Goal: Information Seeking & Learning: Check status

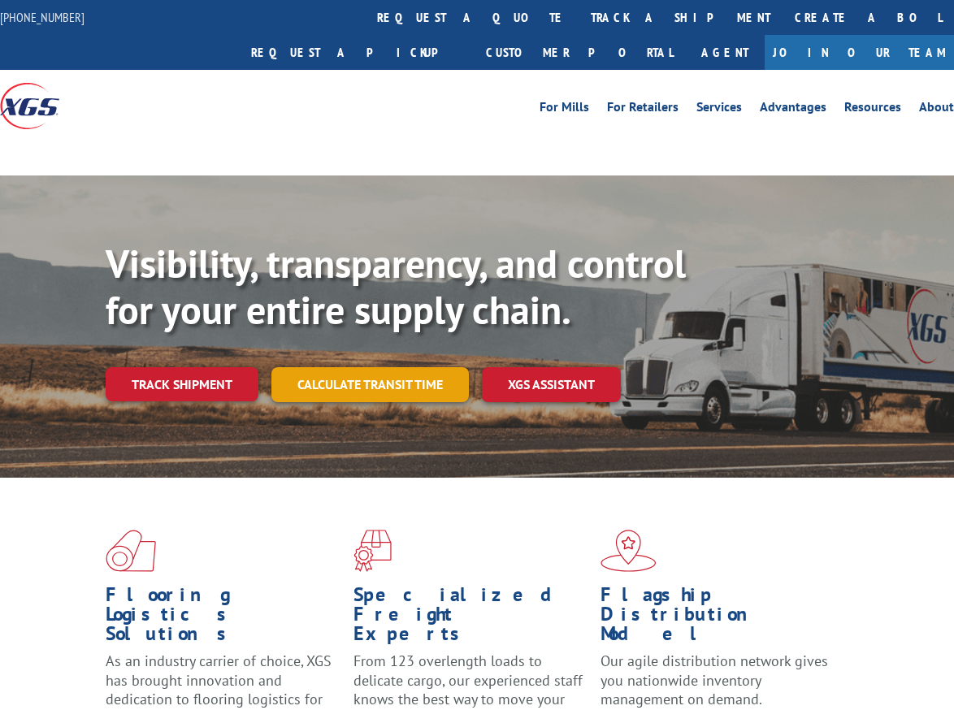
click at [362, 348] on div "Visibility, transparency, and control for your entire supply chain. Track shipm…" at bounding box center [530, 353] width 848 height 227
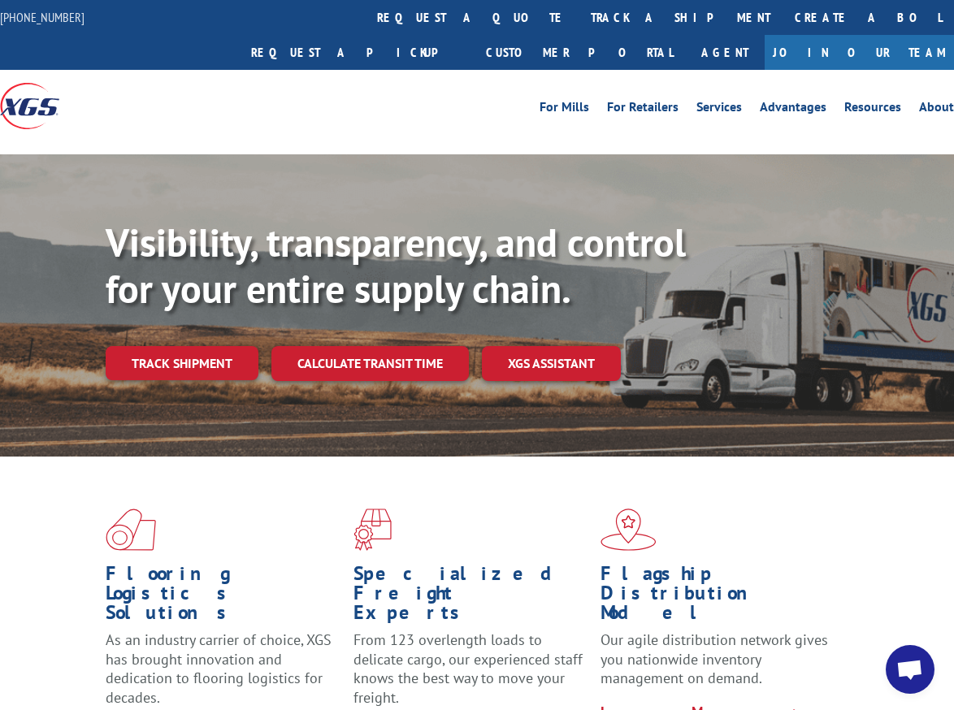
click at [191, 348] on div "Visibility, transparency, and control for your entire supply chain. Track shipm…" at bounding box center [530, 332] width 848 height 227
click at [189, 346] on link "Track shipment" at bounding box center [182, 363] width 153 height 34
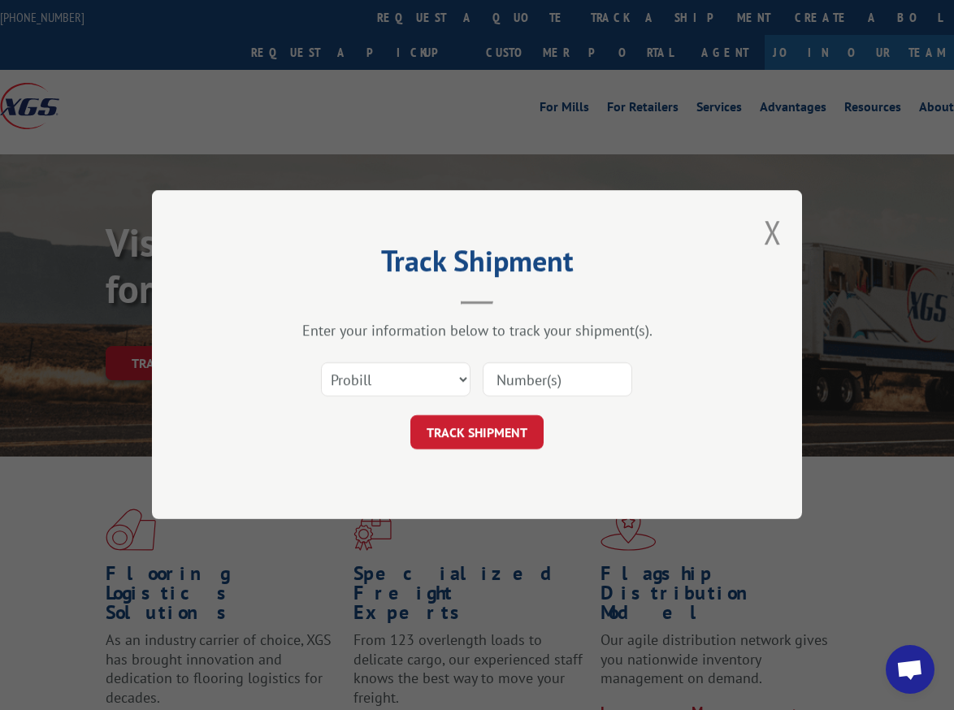
click at [527, 375] on input at bounding box center [557, 380] width 149 height 34
paste input "1595359"
type input "1595359"
click at [422, 380] on select "Select category... Probill BOL PO" at bounding box center [395, 380] width 149 height 34
select select "bol"
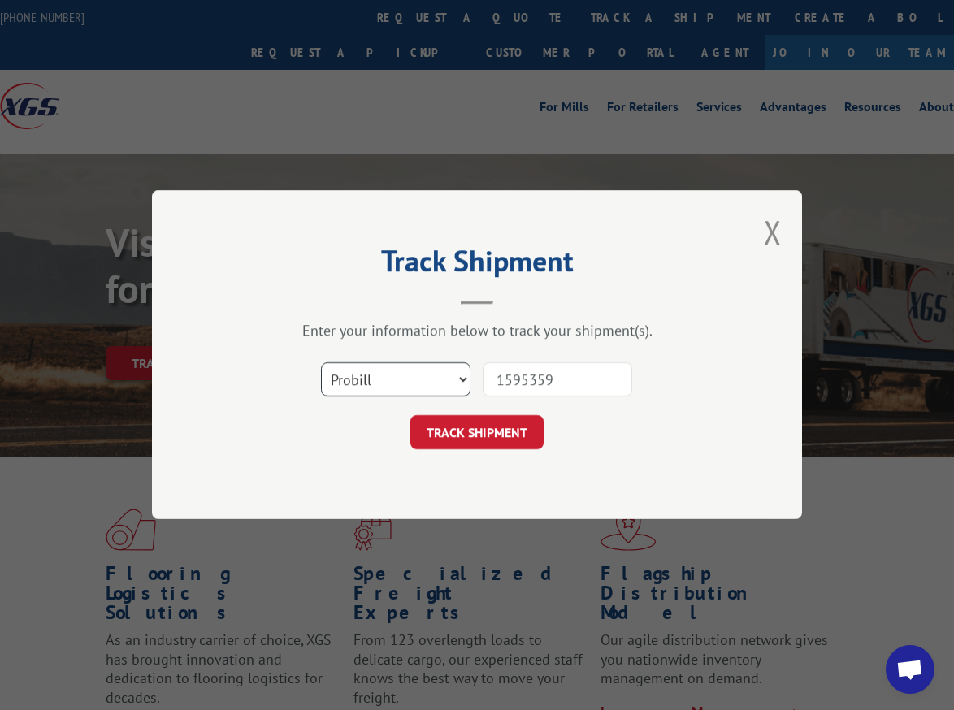
click at [321, 363] on select "Select category... Probill BOL PO" at bounding box center [395, 380] width 149 height 34
click at [474, 427] on button "TRACK SHIPMENT" at bounding box center [476, 433] width 133 height 34
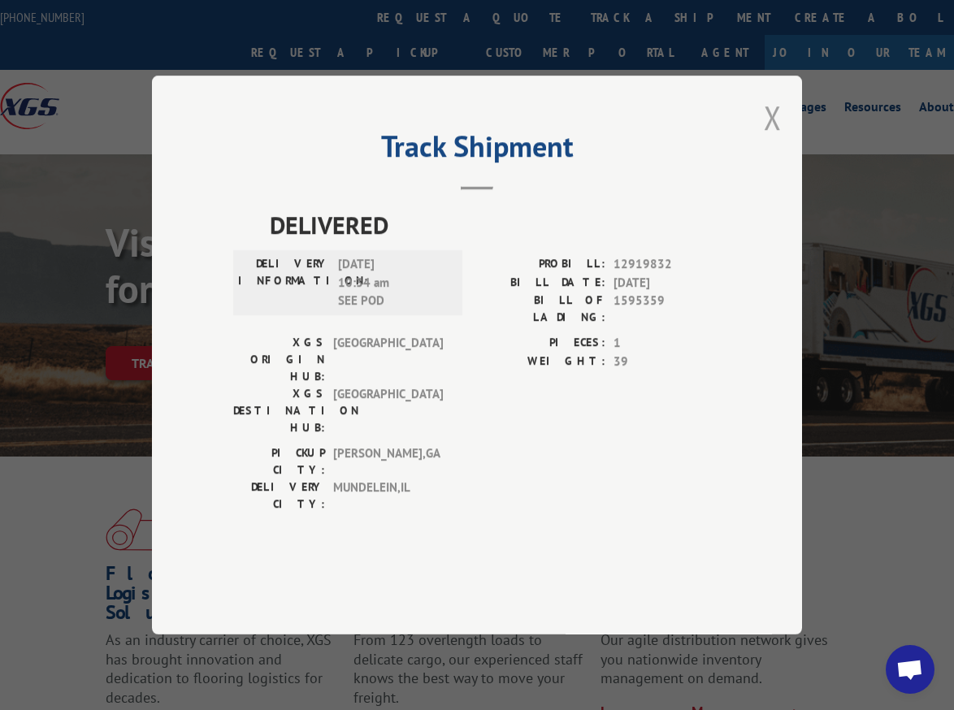
click at [771, 139] on button "Close modal" at bounding box center [773, 117] width 18 height 43
